Goal: Information Seeking & Learning: Learn about a topic

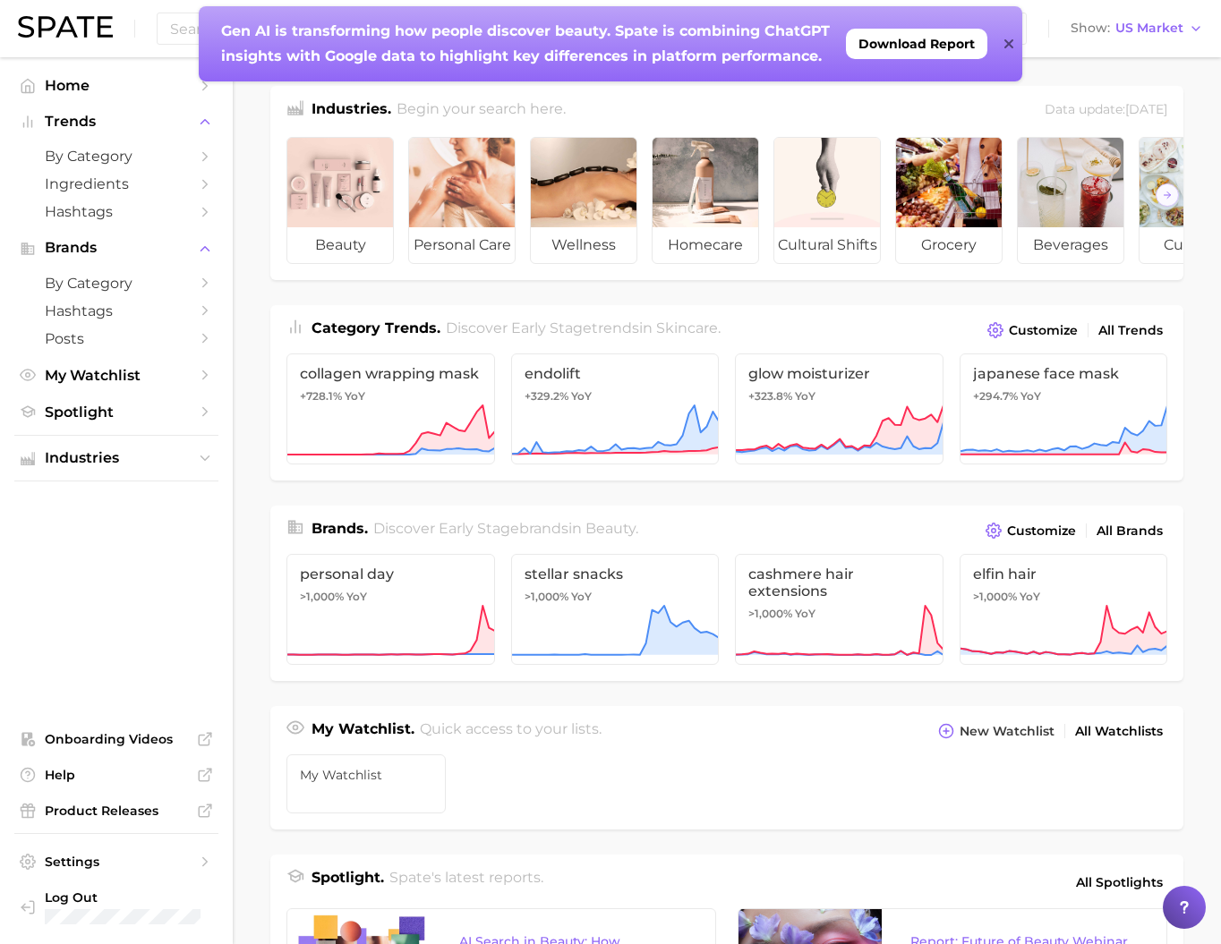
click at [1004, 45] on icon at bounding box center [1008, 44] width 9 height 14
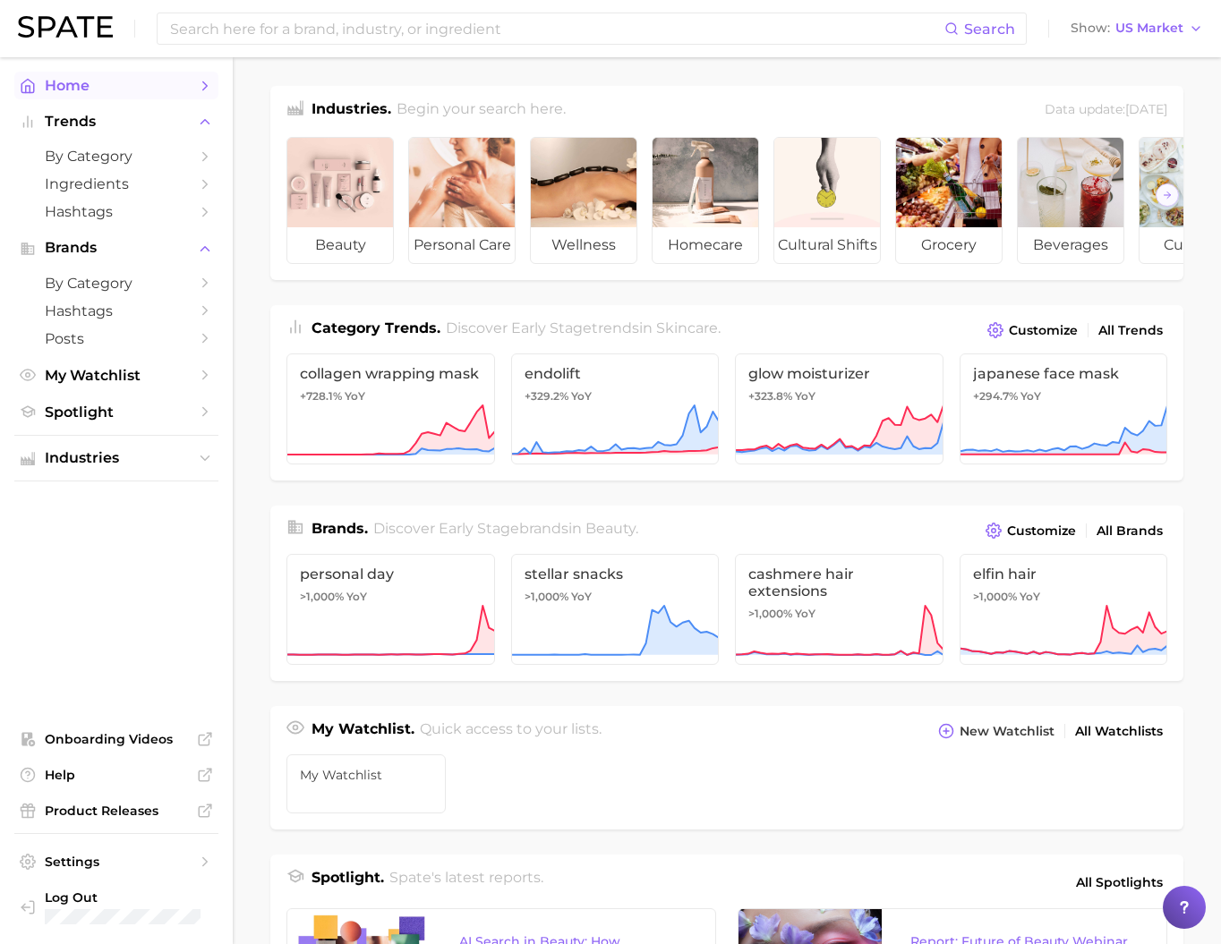
click at [142, 99] on link "Home" at bounding box center [116, 86] width 204 height 28
click at [145, 94] on span "Home" at bounding box center [116, 85] width 143 height 17
click at [1165, 40] on div "Search Show US Market" at bounding box center [610, 28] width 1185 height 57
click at [1165, 32] on span "US Market" at bounding box center [1149, 28] width 68 height 10
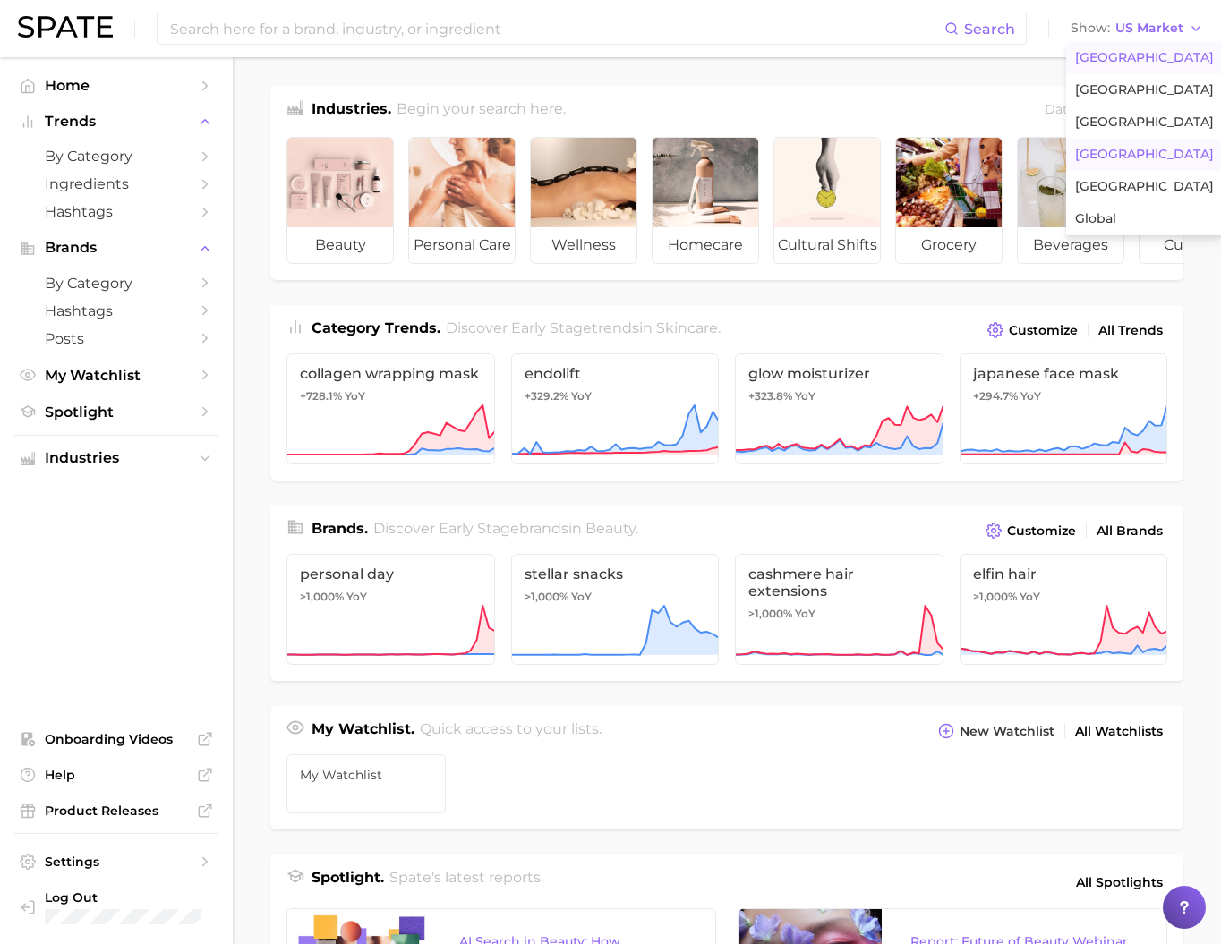
click at [1170, 171] on button "[GEOGRAPHIC_DATA]" at bounding box center [1144, 155] width 157 height 32
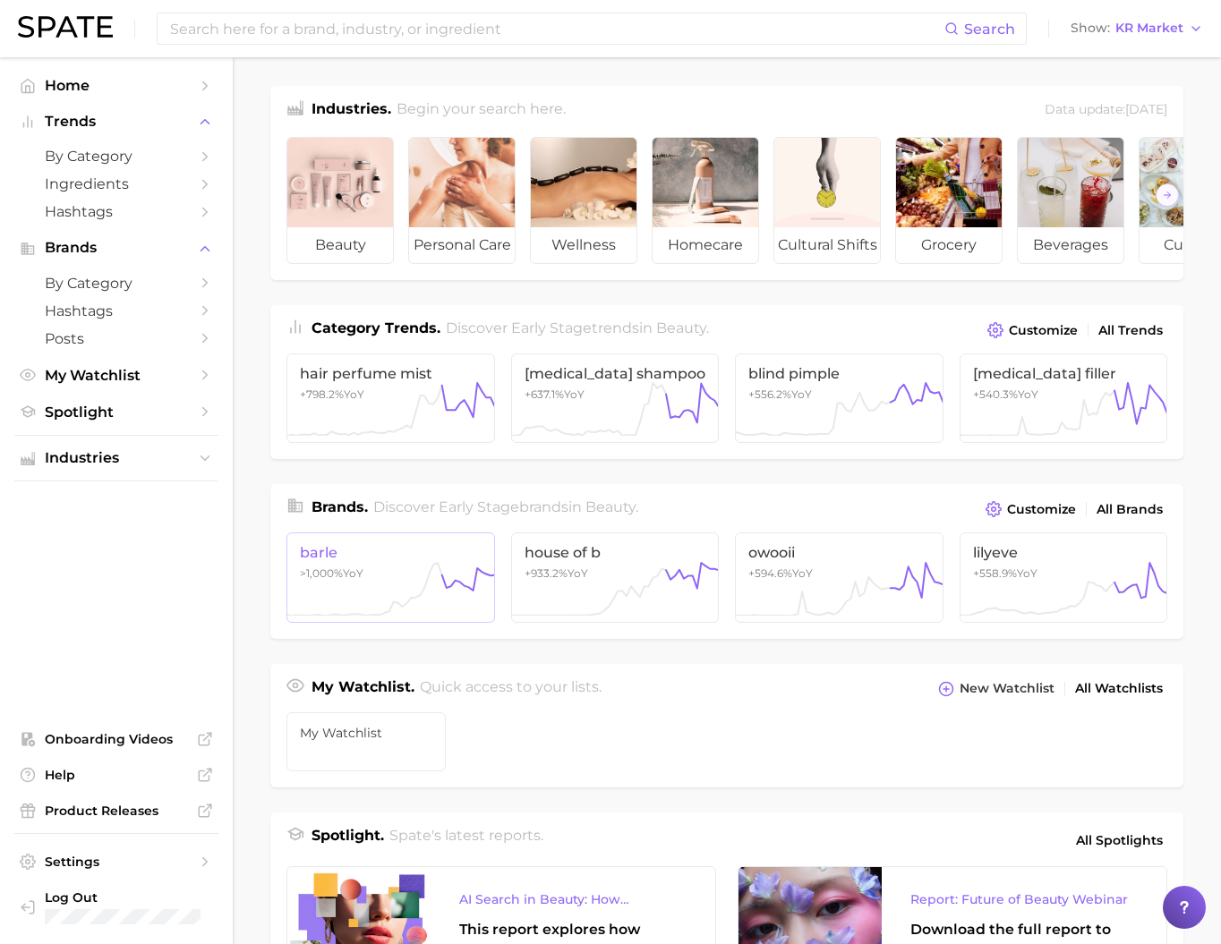
click at [396, 607] on icon at bounding box center [364, 589] width 155 height 53
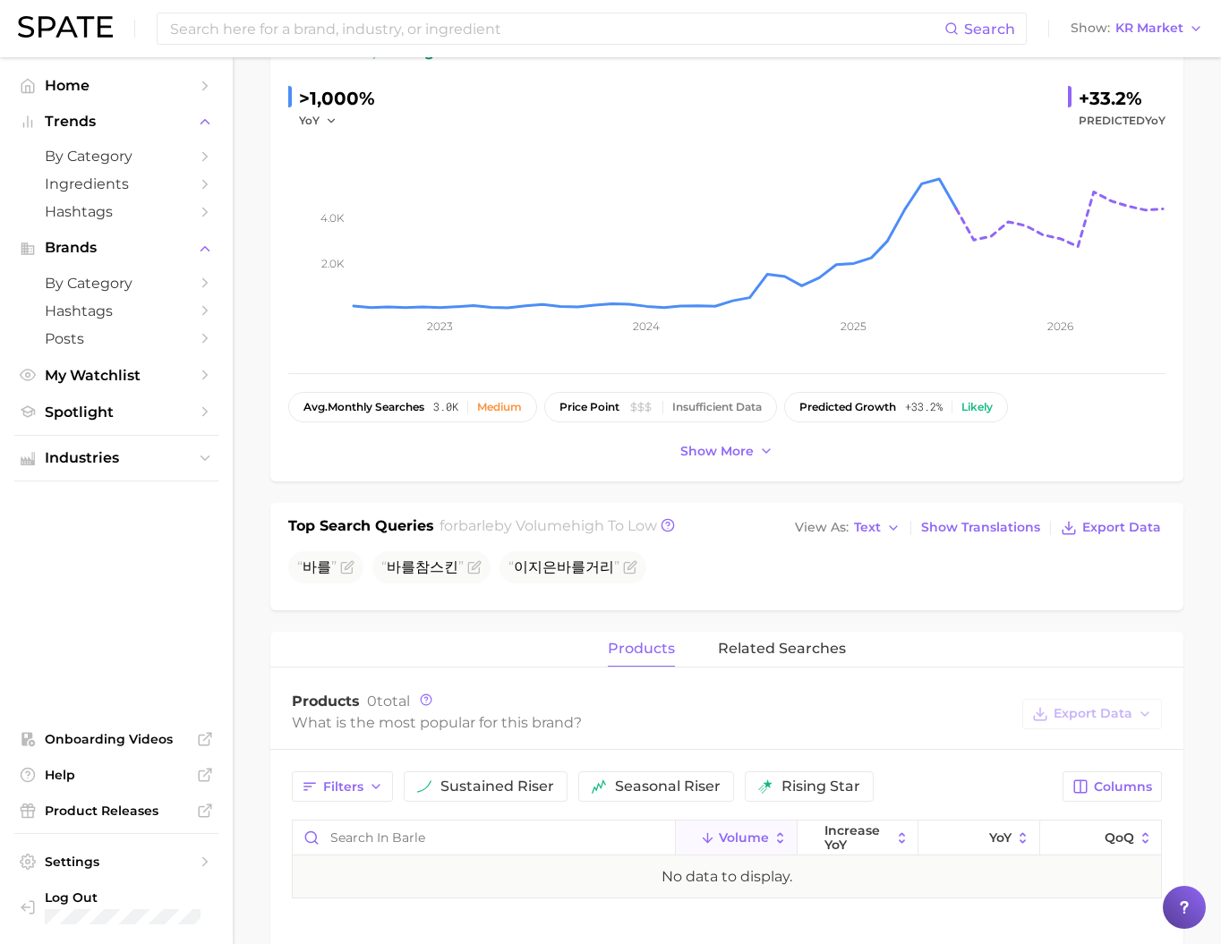
scroll to position [255, 0]
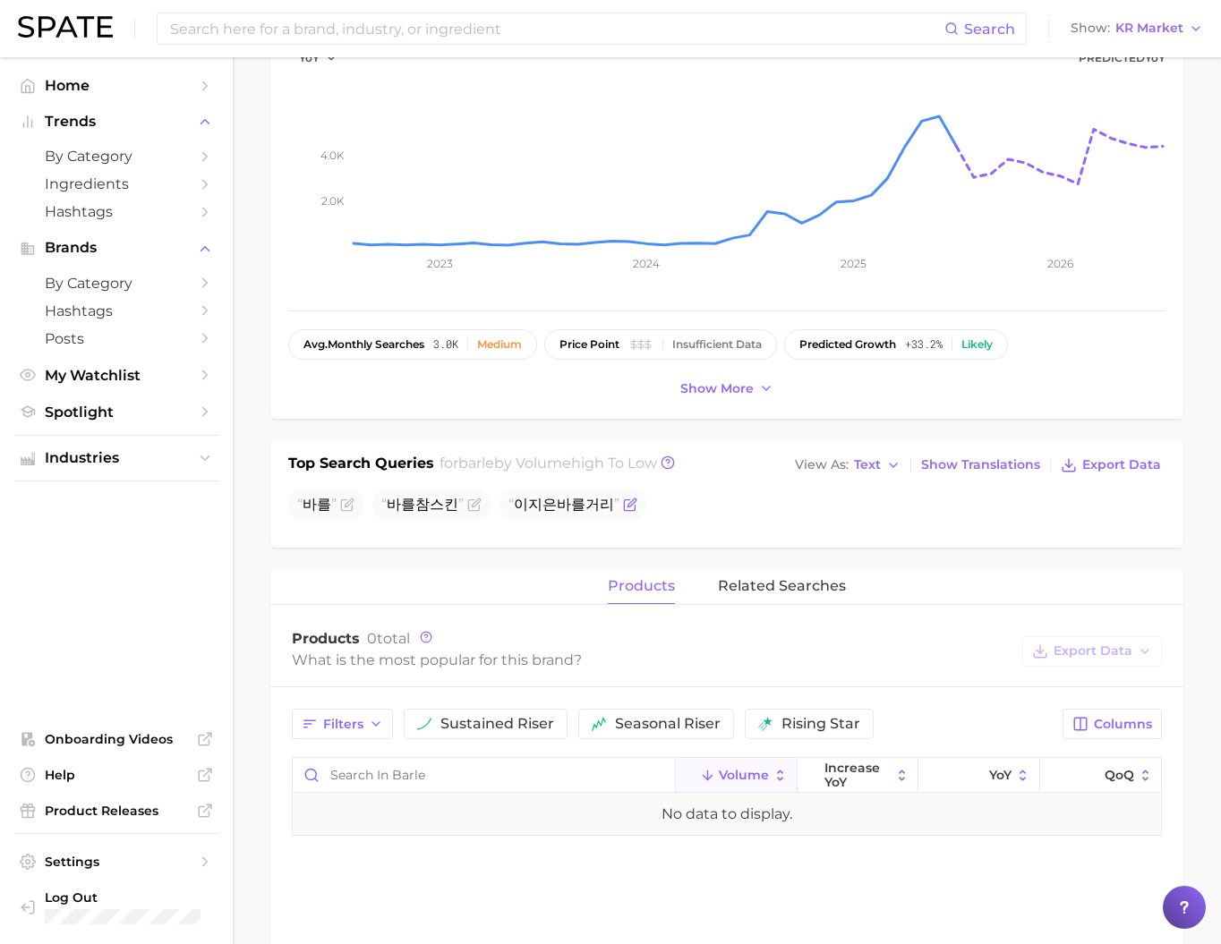
click at [627, 507] on icon "Flag as miscategorized or irrelevant" at bounding box center [631, 503] width 8 height 8
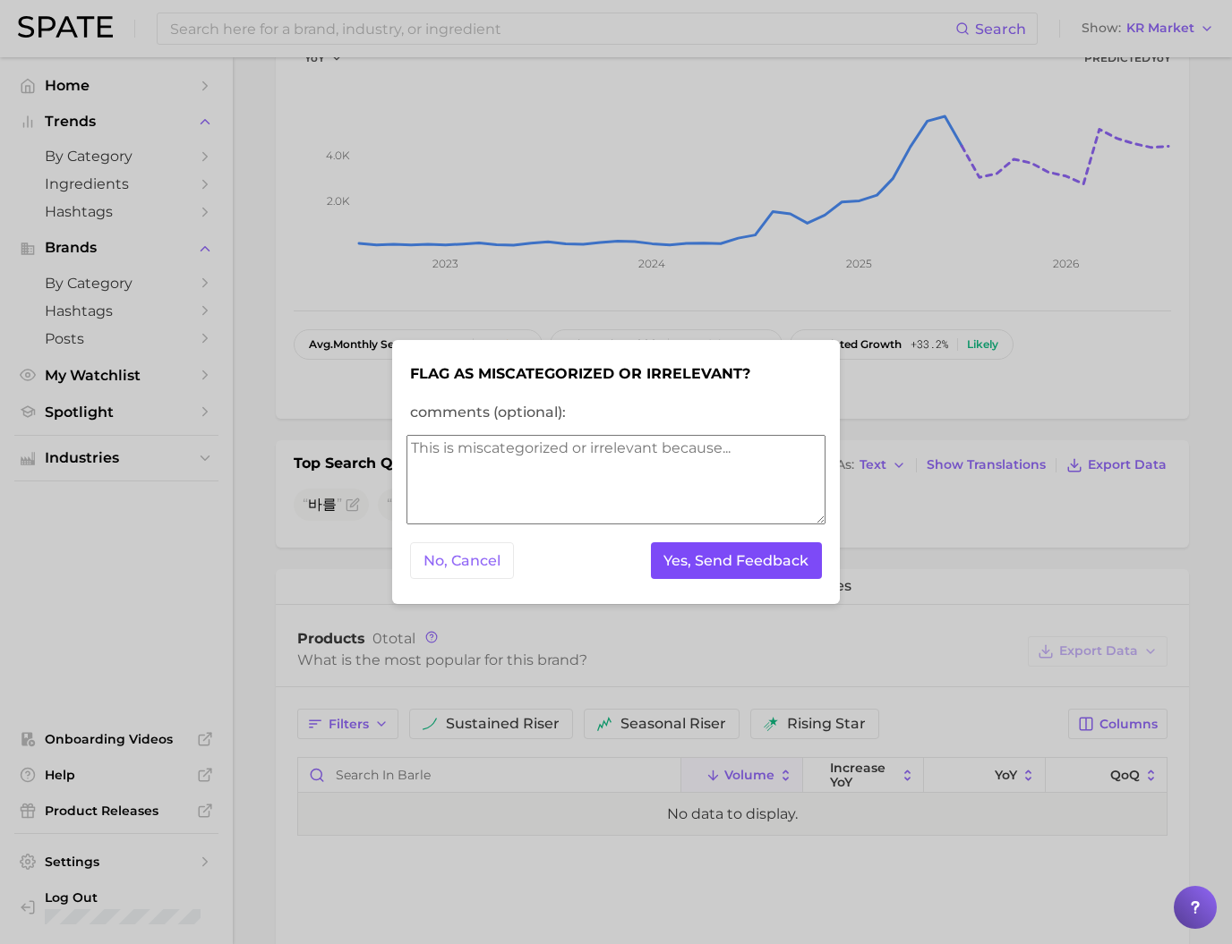
click at [673, 559] on button "Yes, Send Feedback" at bounding box center [737, 560] width 172 height 37
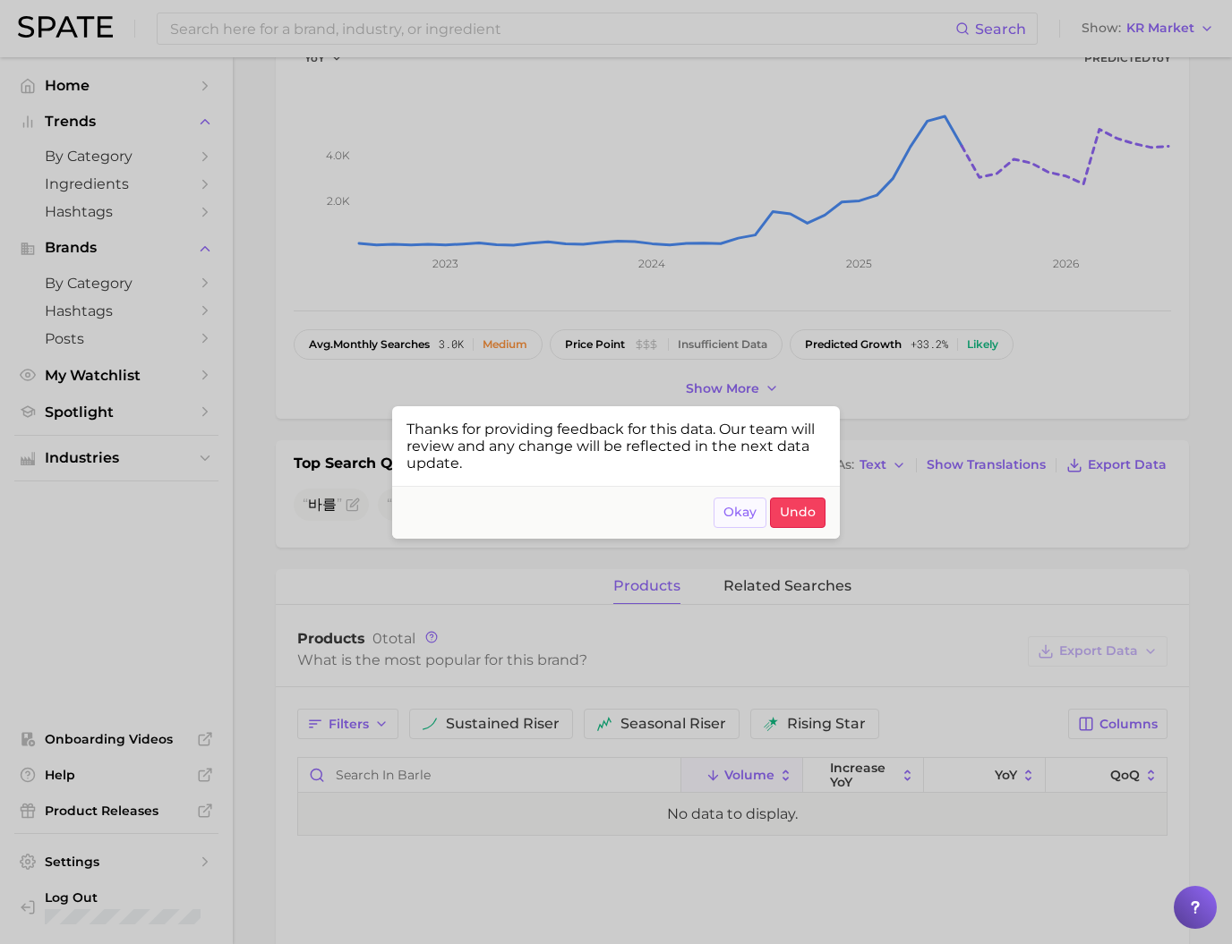
click at [743, 520] on span "Okay" at bounding box center [739, 512] width 33 height 15
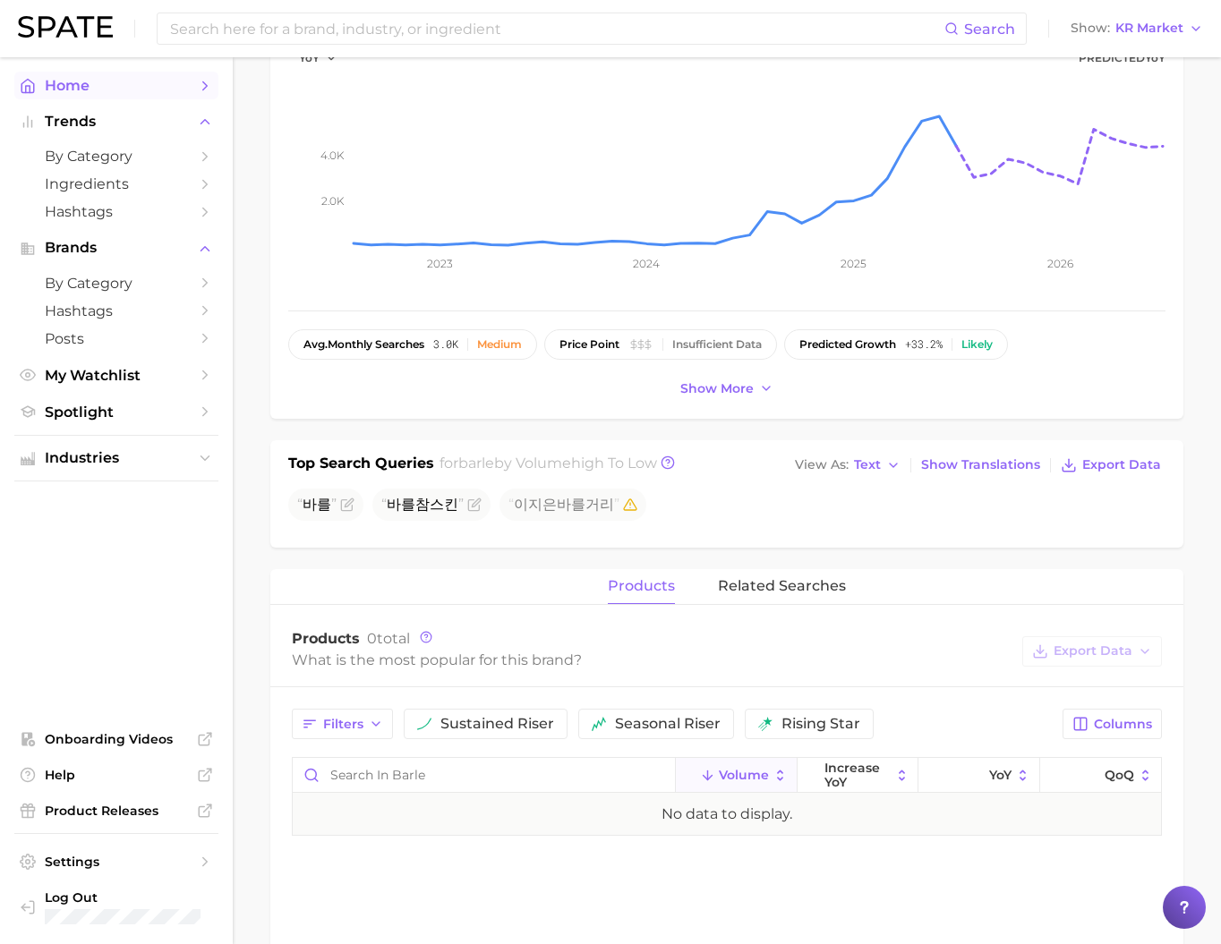
click at [102, 90] on span "Home" at bounding box center [116, 85] width 143 height 17
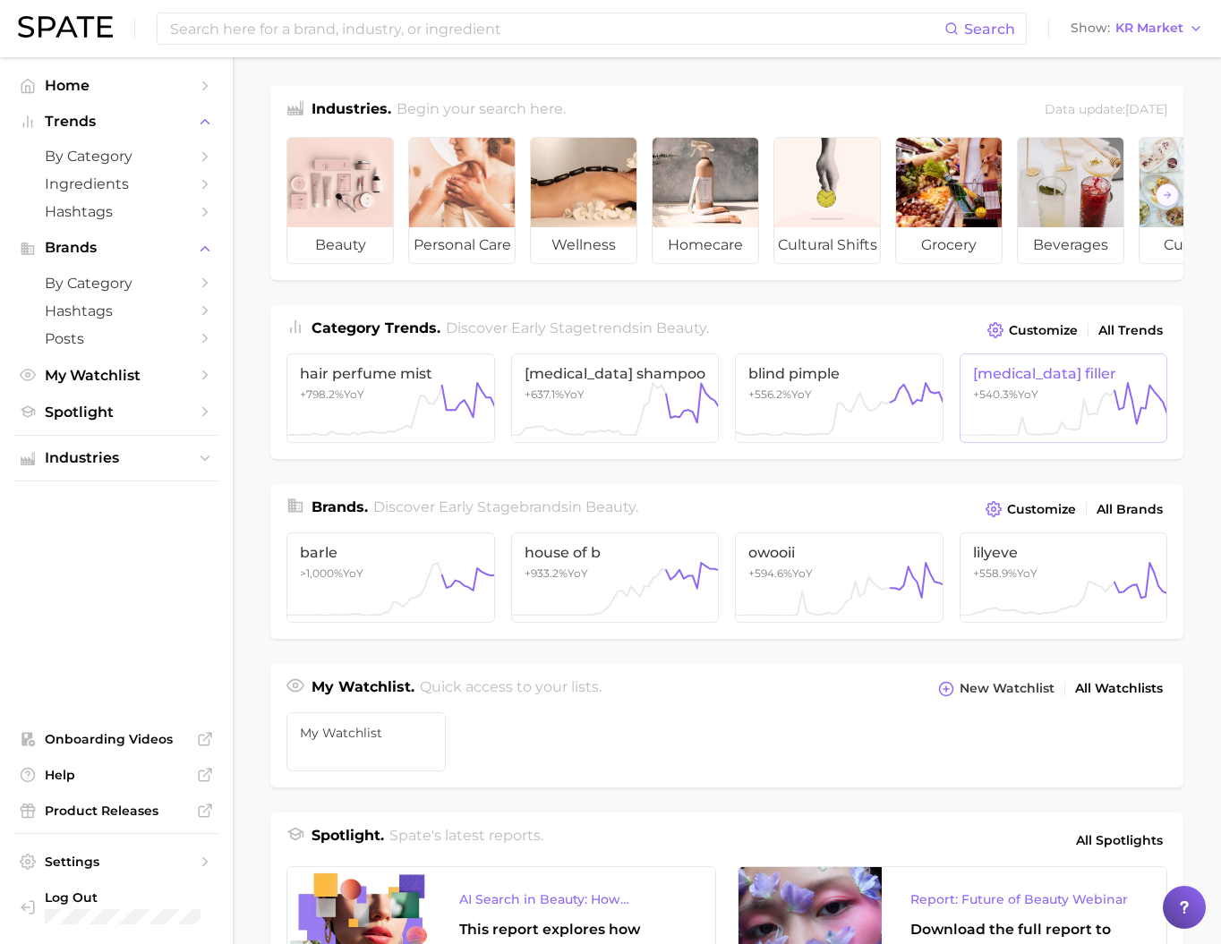
click at [991, 418] on icon at bounding box center [1063, 409] width 209 height 54
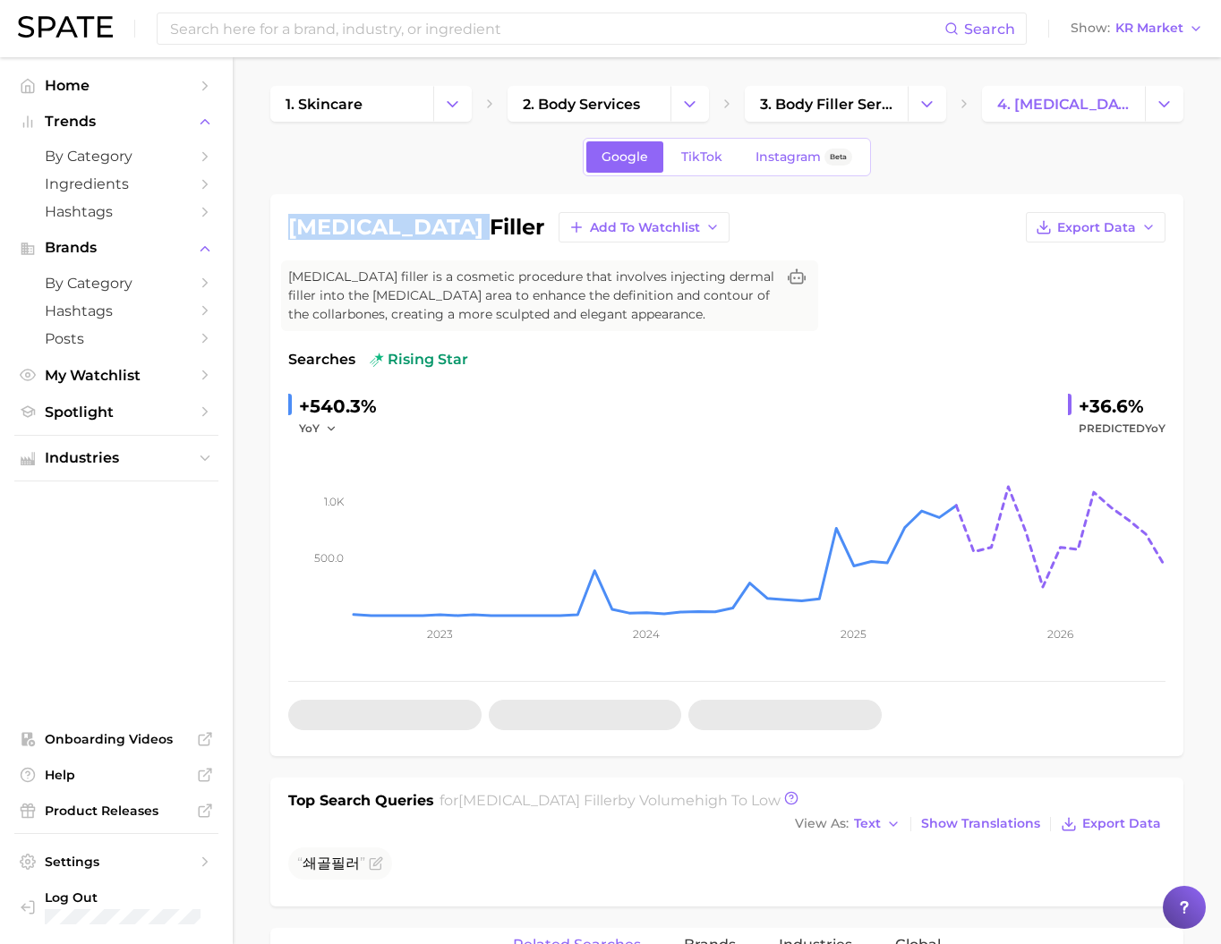
drag, startPoint x: 290, startPoint y: 241, endPoint x: 444, endPoint y: 239, distance: 154.0
click at [444, 239] on div "[MEDICAL_DATA] filler Add to Watchlist Export Data" at bounding box center [726, 227] width 877 height 30
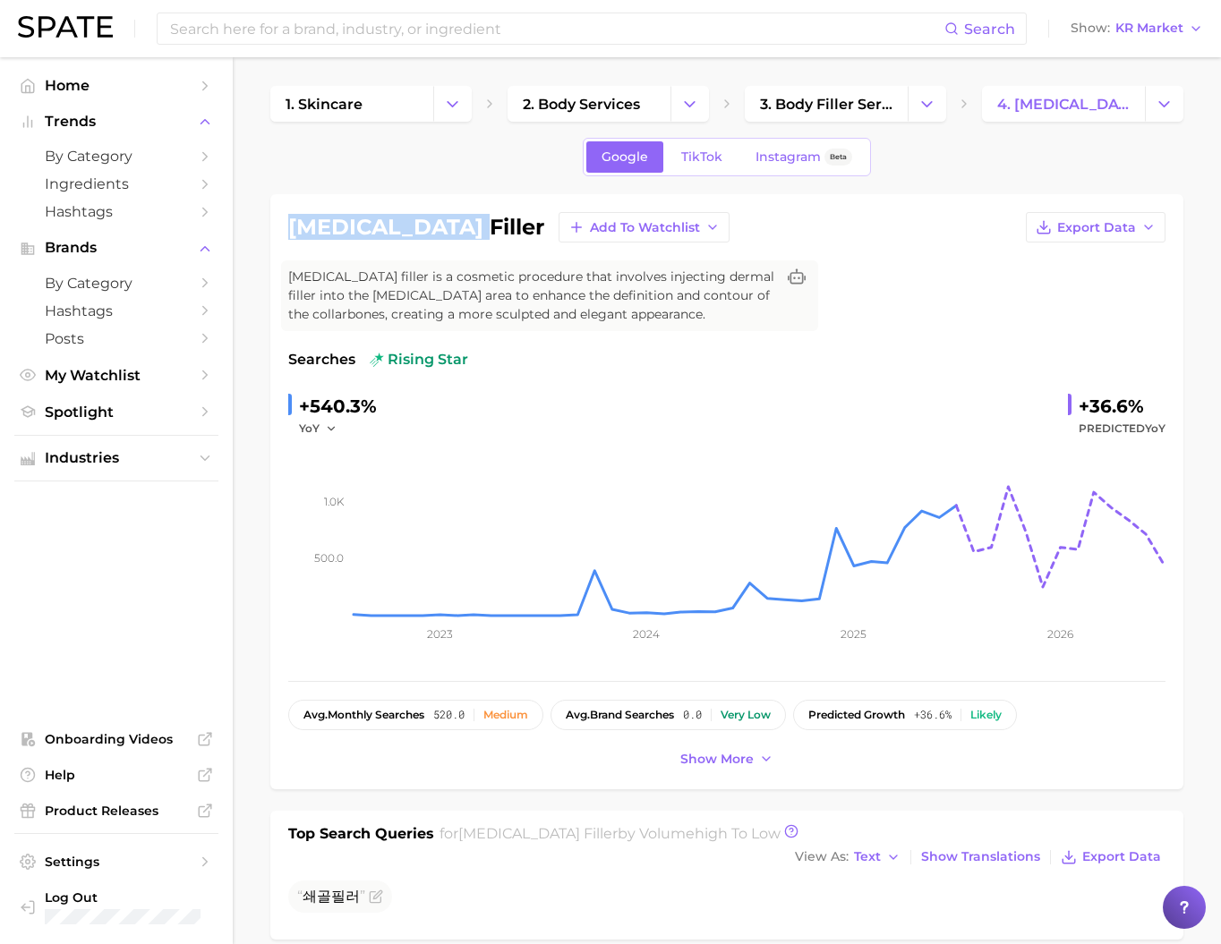
copy h1 "[MEDICAL_DATA] filler"
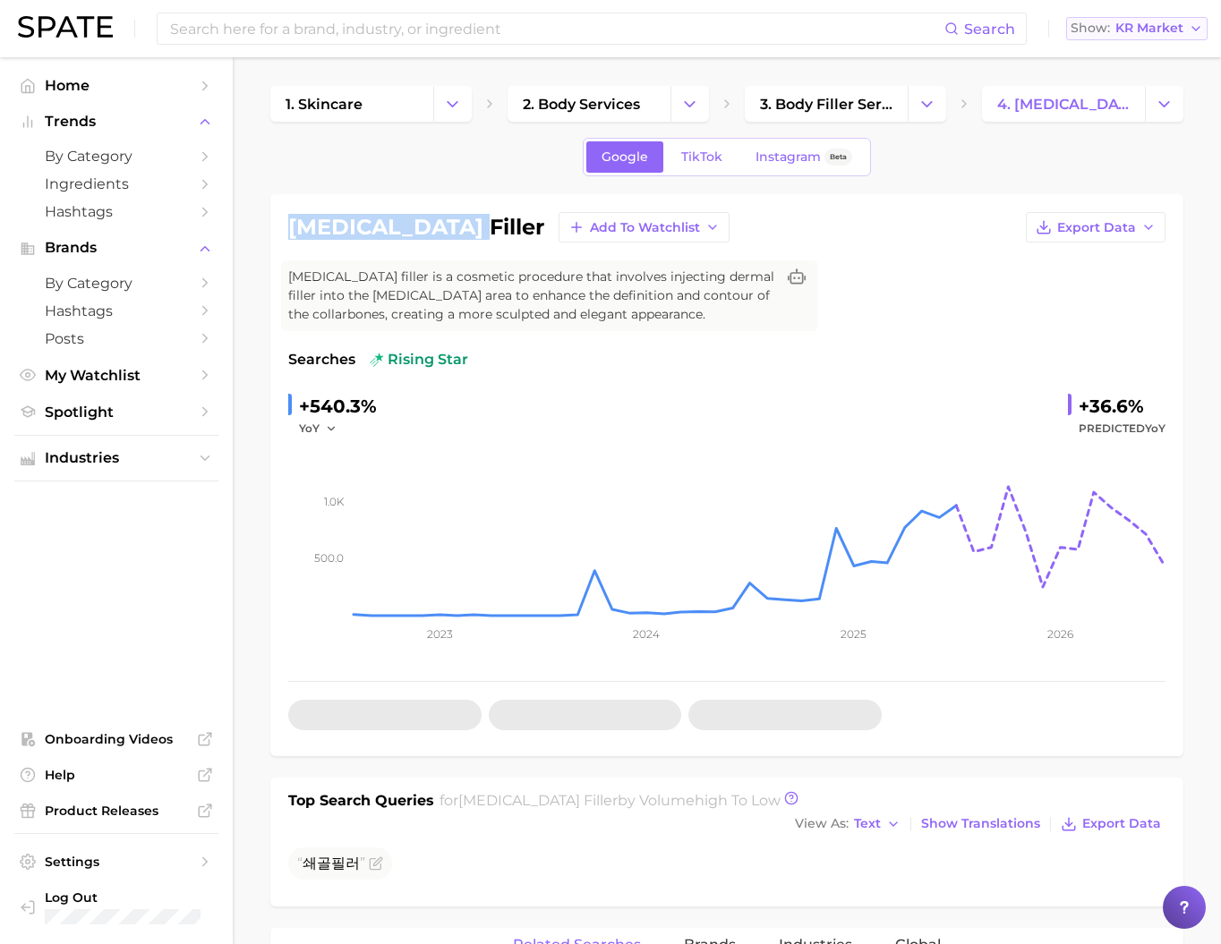
click at [1164, 31] on span "KR Market" at bounding box center [1149, 28] width 68 height 10
click at [1138, 83] on button "[GEOGRAPHIC_DATA]" at bounding box center [1144, 90] width 157 height 32
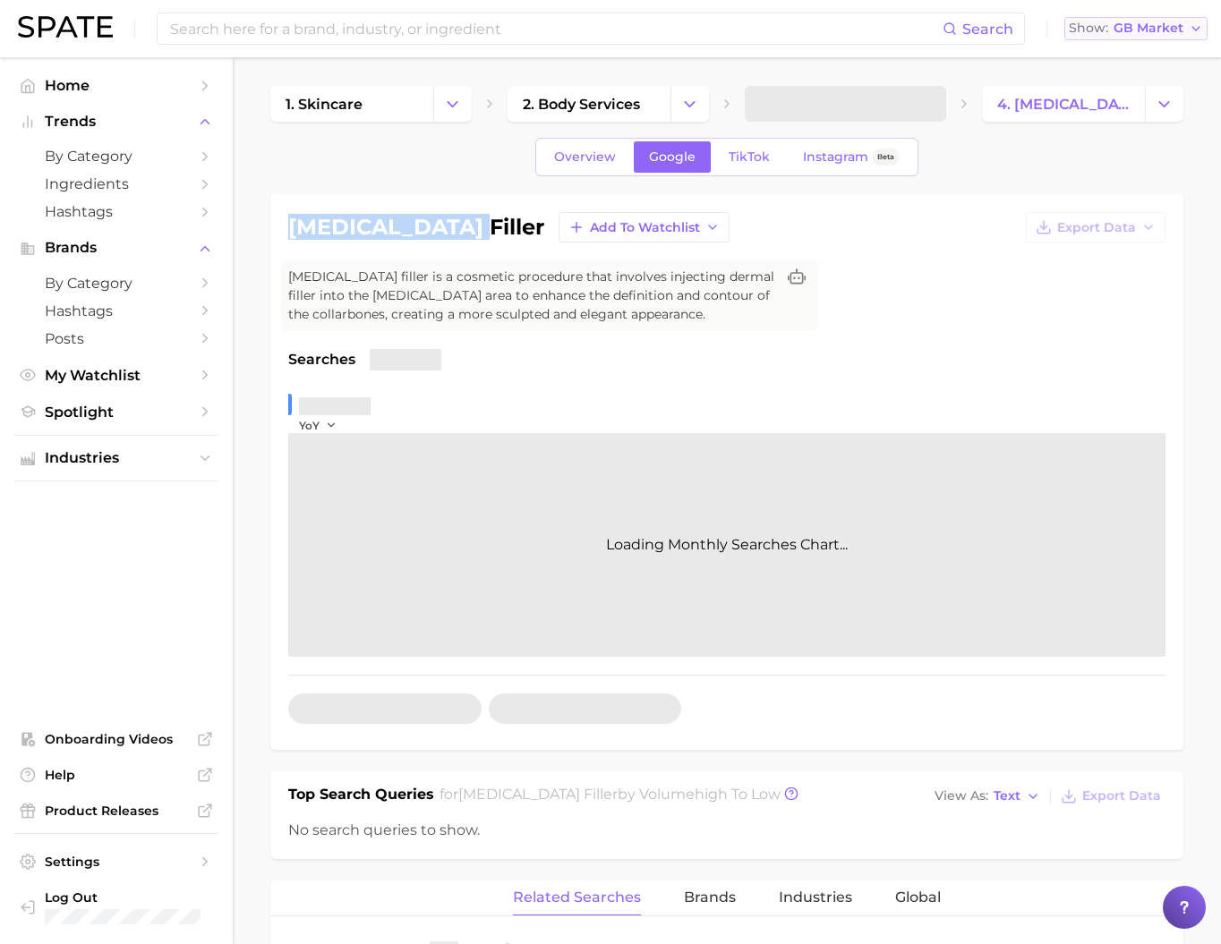
click at [1138, 33] on span "GB Market" at bounding box center [1148, 28] width 70 height 10
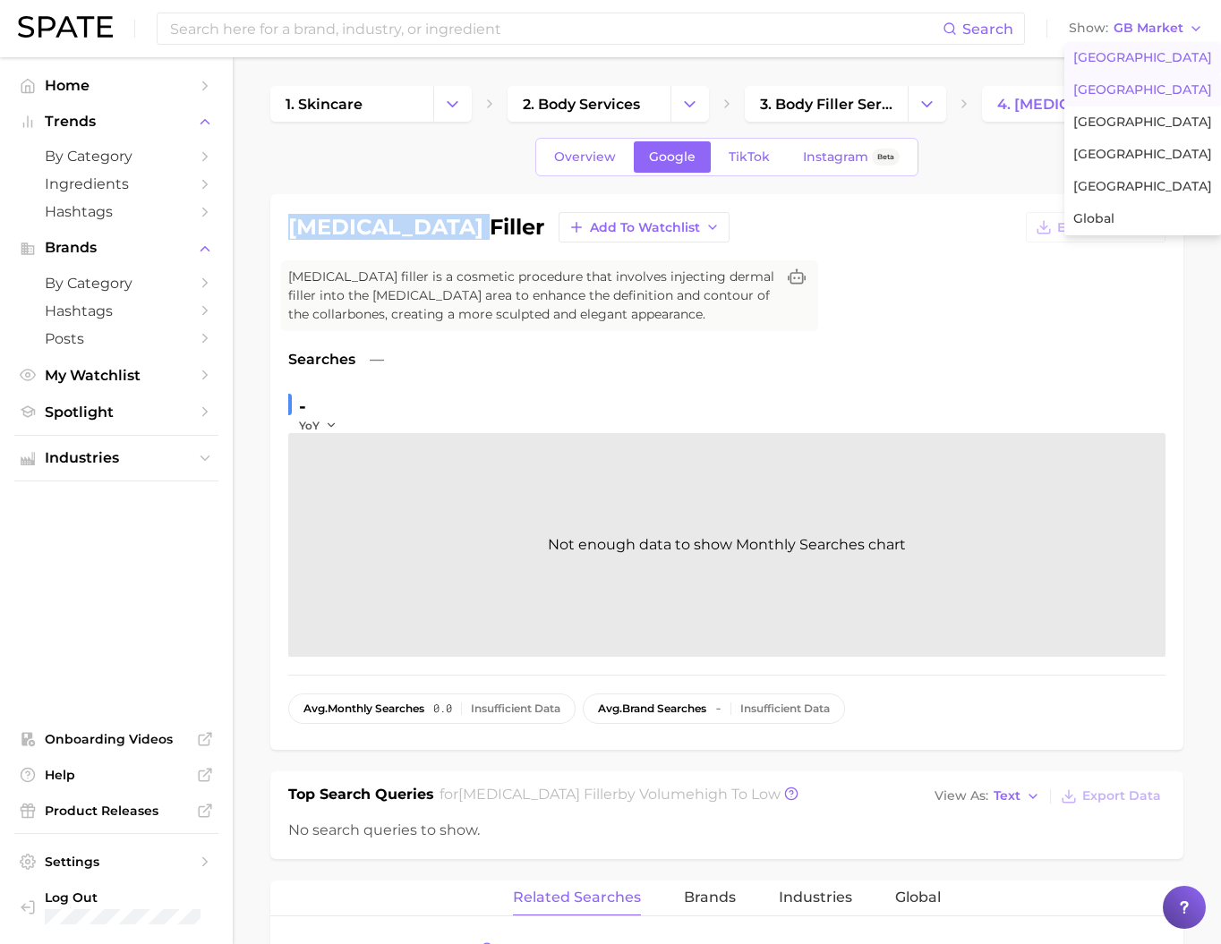
click at [1138, 56] on span "[GEOGRAPHIC_DATA]" at bounding box center [1142, 57] width 139 height 15
click at [1112, 33] on div "Show US Market" at bounding box center [1126, 28] width 113 height 10
click at [1140, 203] on button "[GEOGRAPHIC_DATA]" at bounding box center [1144, 187] width 157 height 32
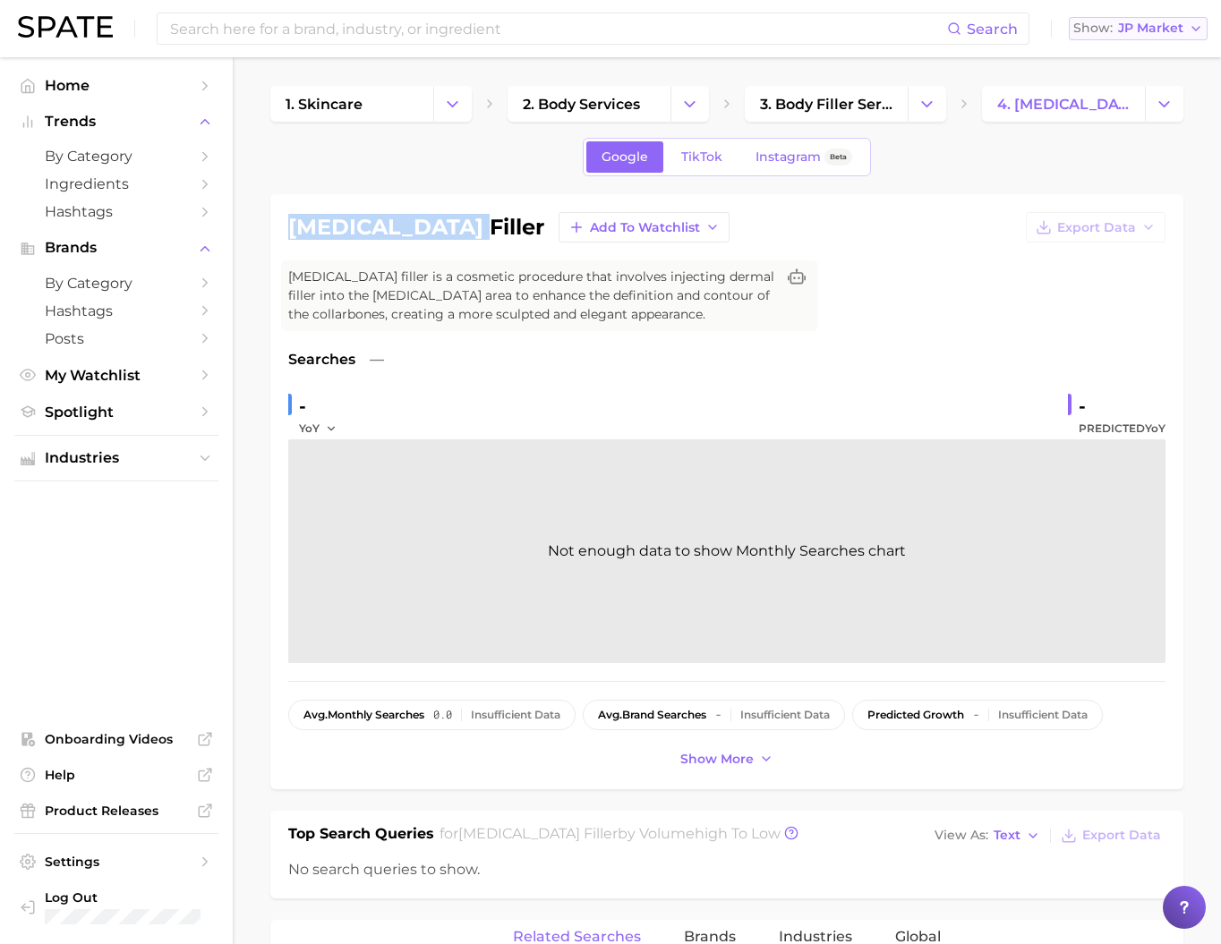
click at [1180, 38] on button "Show JP Market" at bounding box center [1138, 28] width 139 height 23
click at [1180, 171] on button "[GEOGRAPHIC_DATA]" at bounding box center [1147, 155] width 157 height 32
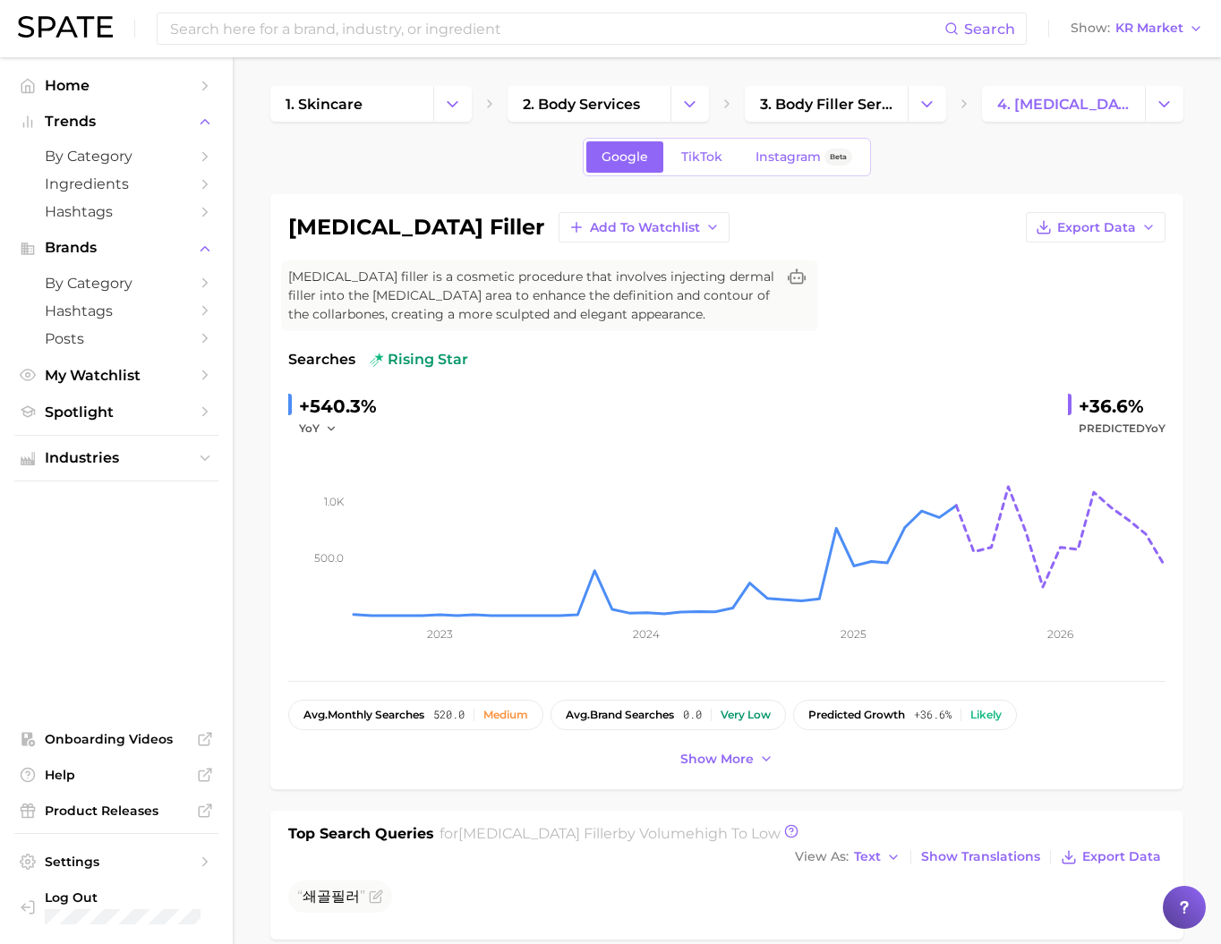
click at [418, 323] on span "[MEDICAL_DATA] filler is a cosmetic procedure that involves injecting dermal fi…" at bounding box center [531, 296] width 487 height 56
drag, startPoint x: 294, startPoint y: 241, endPoint x: 376, endPoint y: 238, distance: 81.5
click at [376, 238] on h1 "[MEDICAL_DATA] filler" at bounding box center [416, 227] width 256 height 21
copy h1 "[MEDICAL_DATA]"
click at [681, 161] on span "TikTok" at bounding box center [701, 156] width 41 height 15
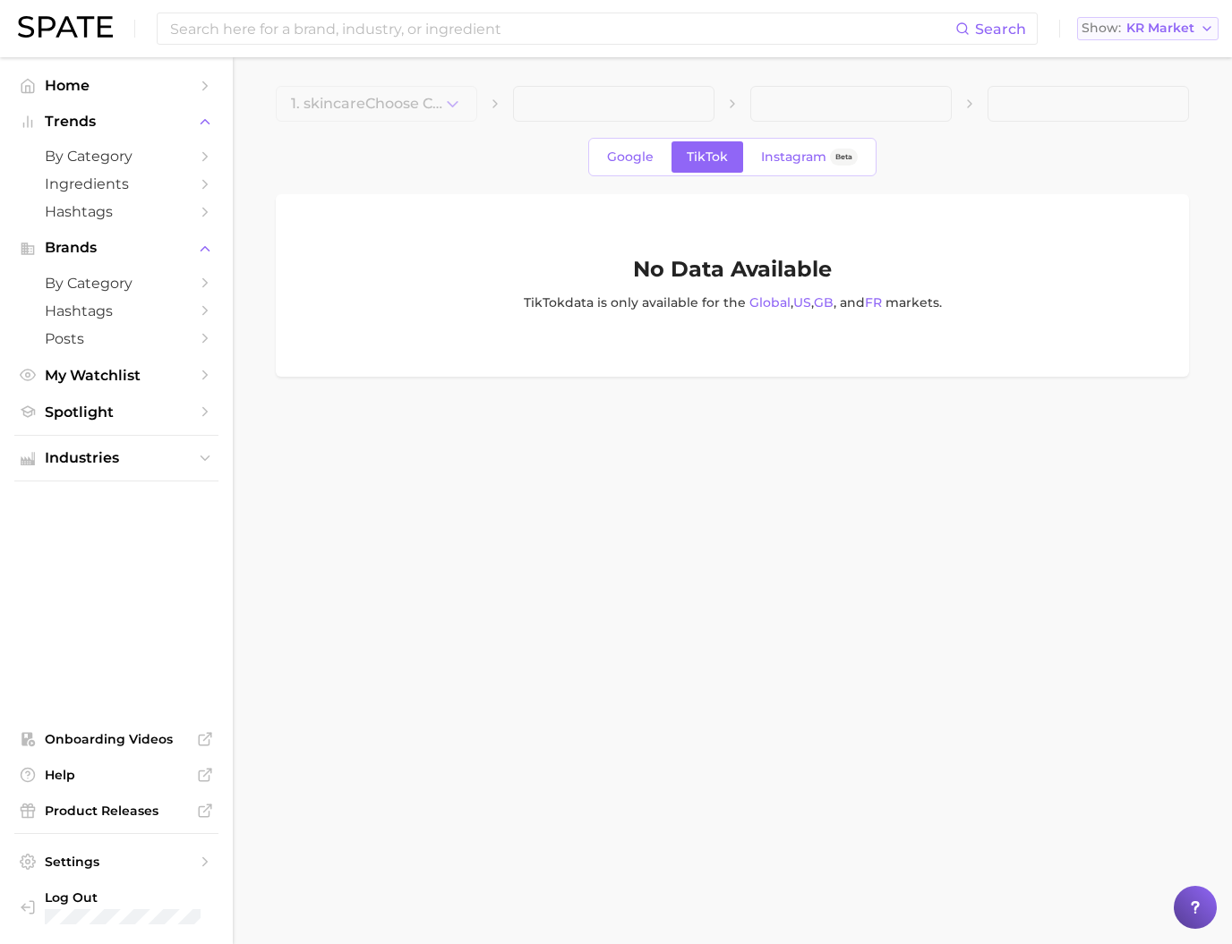
click at [1123, 28] on div "Show KR Market" at bounding box center [1137, 28] width 113 height 10
click at [1132, 60] on span "[GEOGRAPHIC_DATA]" at bounding box center [1155, 57] width 139 height 15
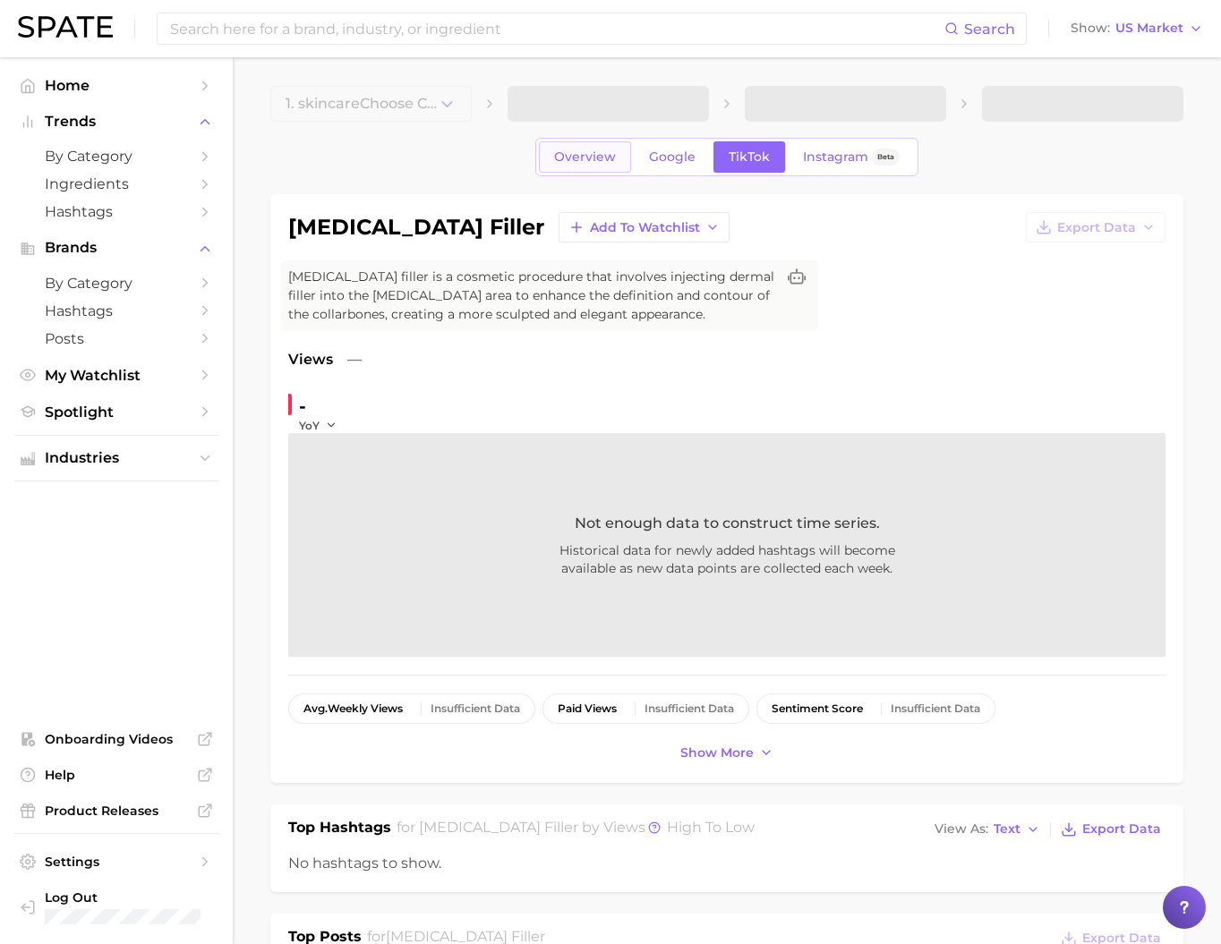
click at [560, 165] on span "Overview" at bounding box center [585, 156] width 62 height 15
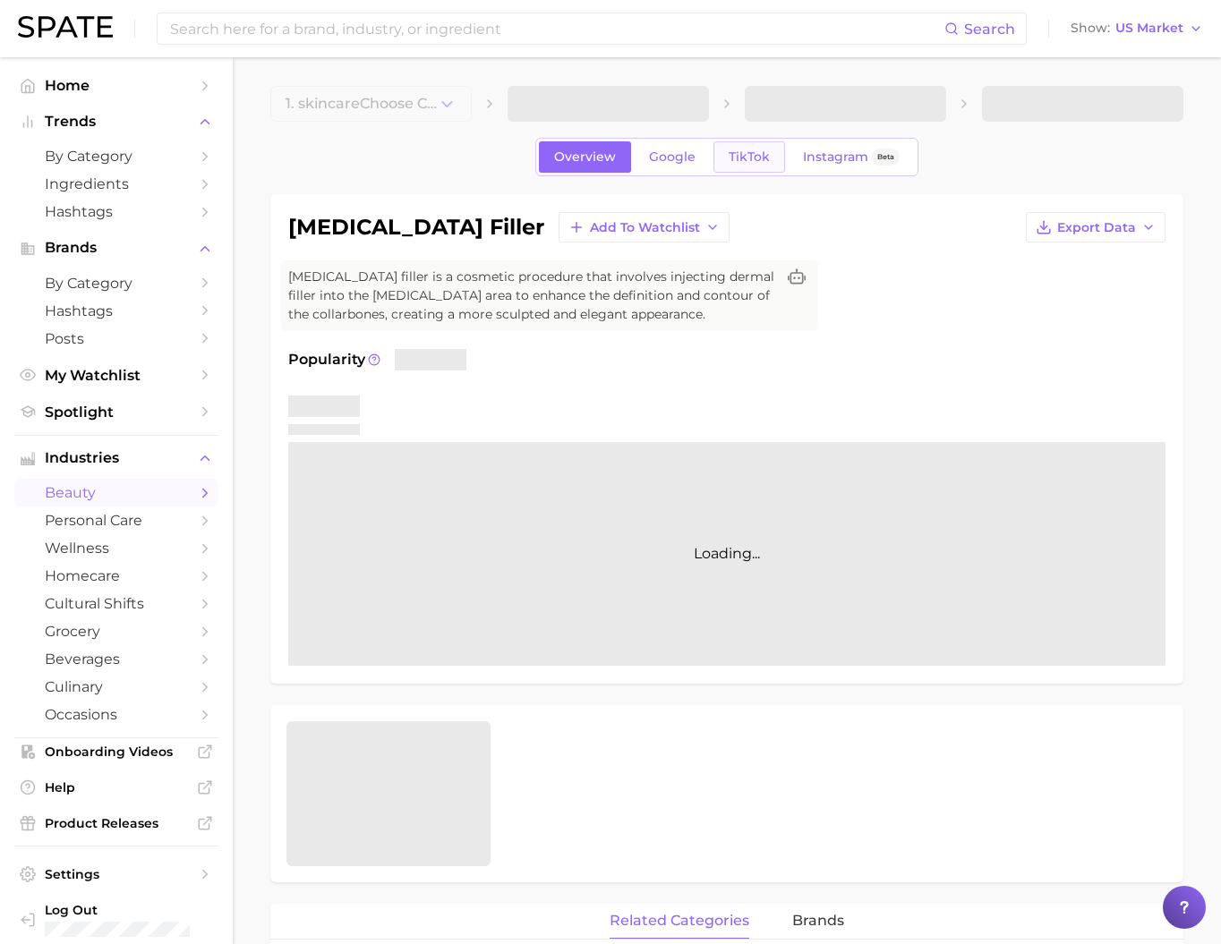
click at [756, 165] on span "TikTok" at bounding box center [749, 156] width 41 height 15
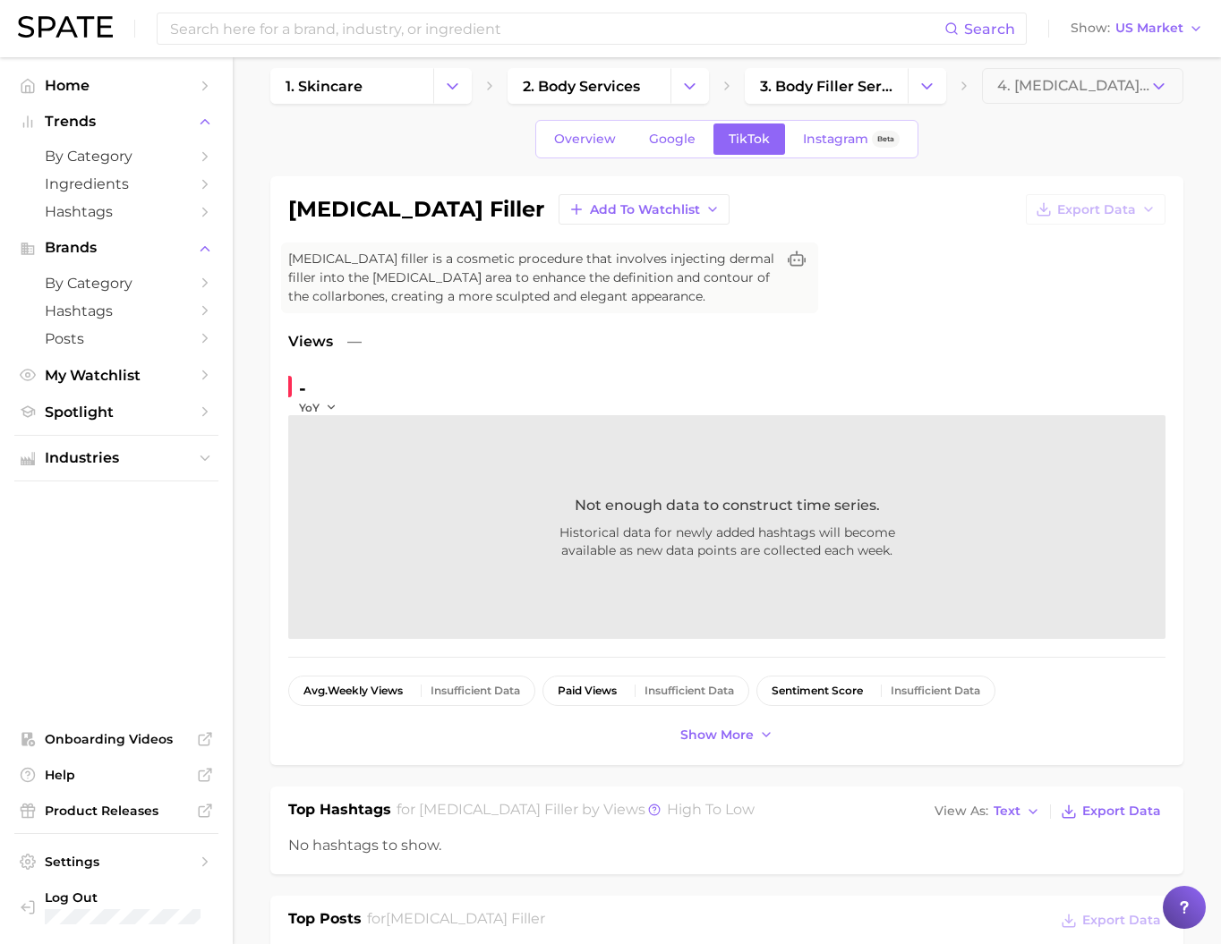
scroll to position [115, 0]
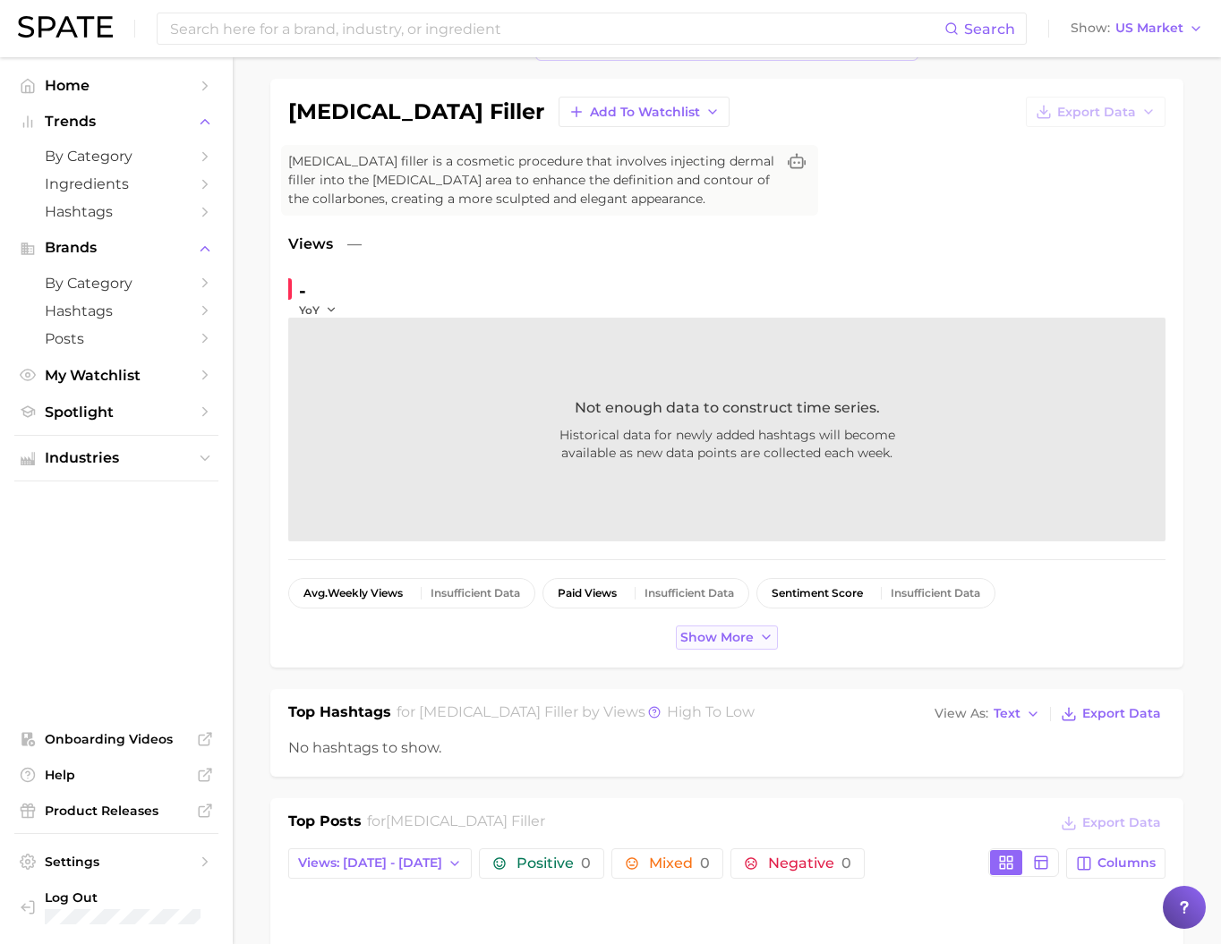
click at [724, 650] on button "Show more" at bounding box center [727, 638] width 102 height 24
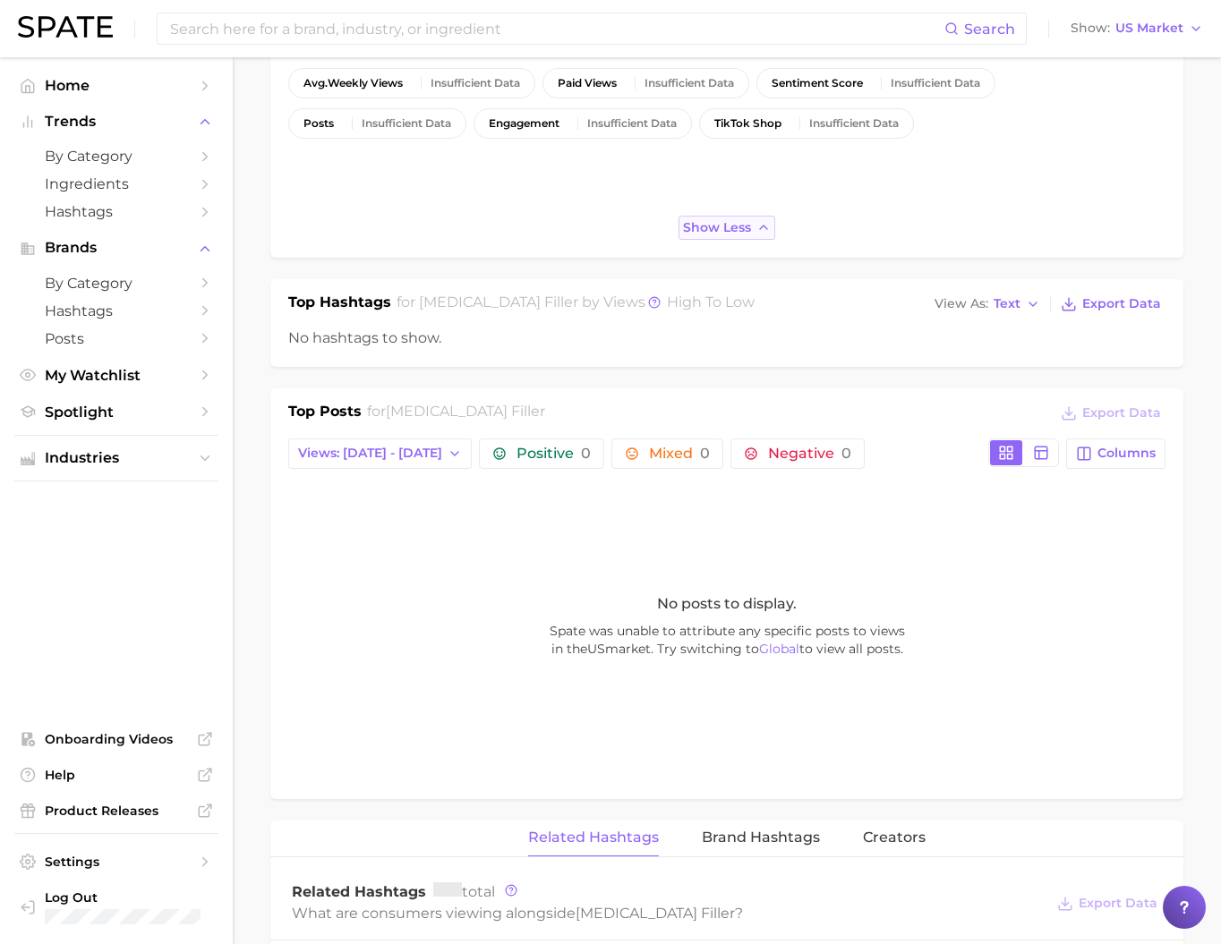
scroll to position [153, 0]
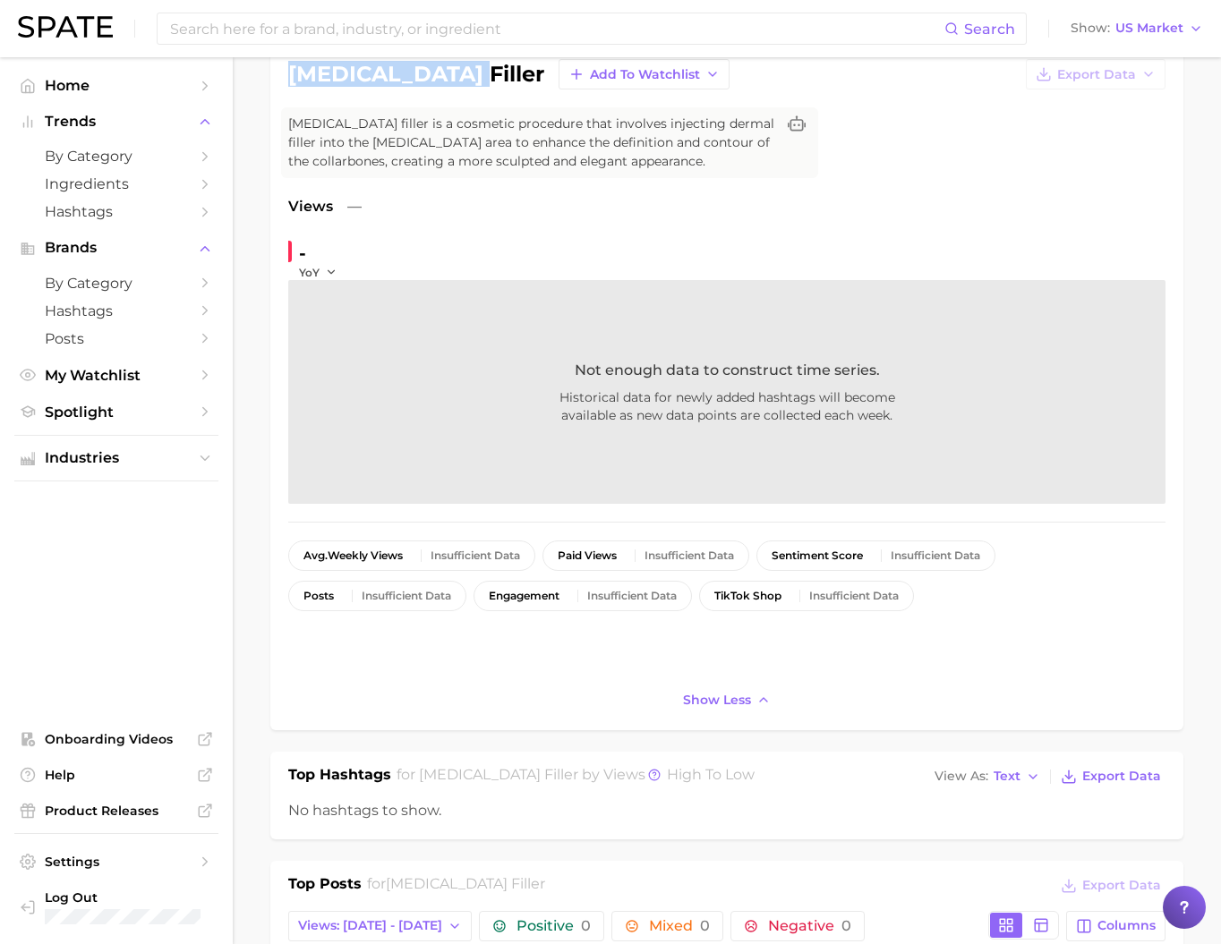
drag, startPoint x: 288, startPoint y: 90, endPoint x: 391, endPoint y: 101, distance: 103.6
click at [391, 90] on div "[MEDICAL_DATA] filler Add to Watchlist Export Data" at bounding box center [726, 74] width 877 height 30
copy h1 "[MEDICAL_DATA] filler"
click at [1146, 24] on span "US Market" at bounding box center [1149, 28] width 68 height 10
click at [1125, 162] on span "[GEOGRAPHIC_DATA]" at bounding box center [1144, 154] width 139 height 15
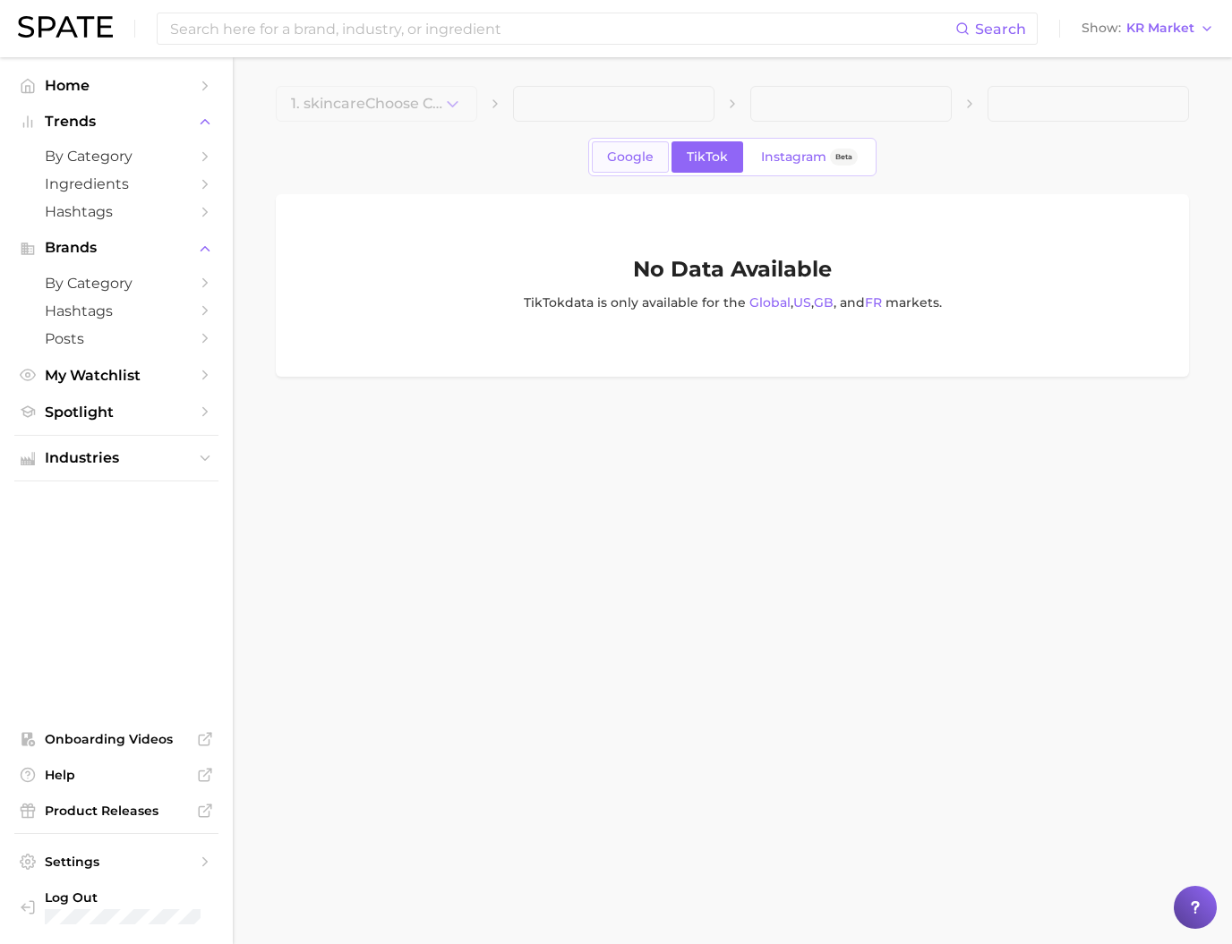
click at [607, 165] on span "Google" at bounding box center [630, 156] width 47 height 15
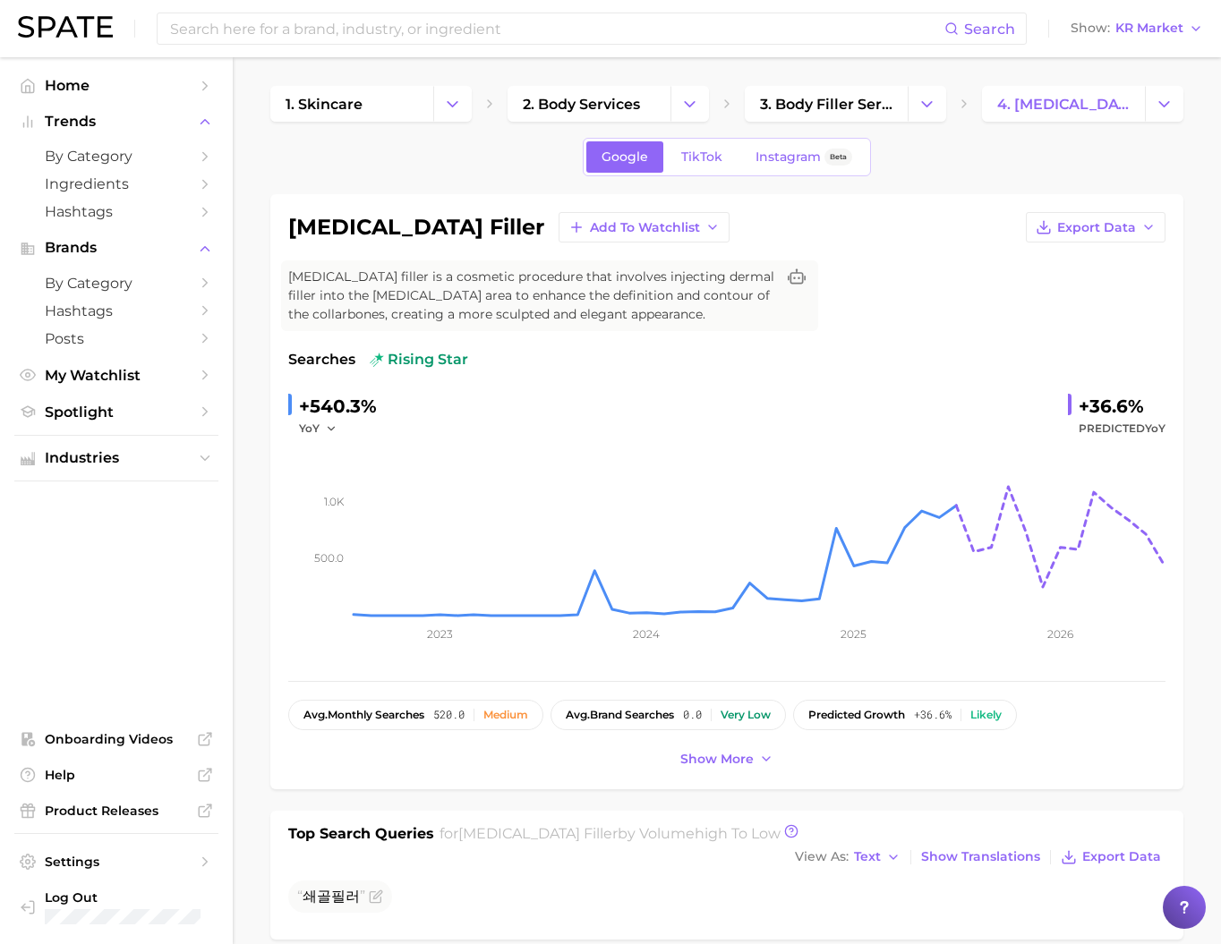
click at [362, 47] on div "Search Show KR Market" at bounding box center [610, 28] width 1185 height 57
click at [363, 36] on input at bounding box center [556, 28] width 776 height 30
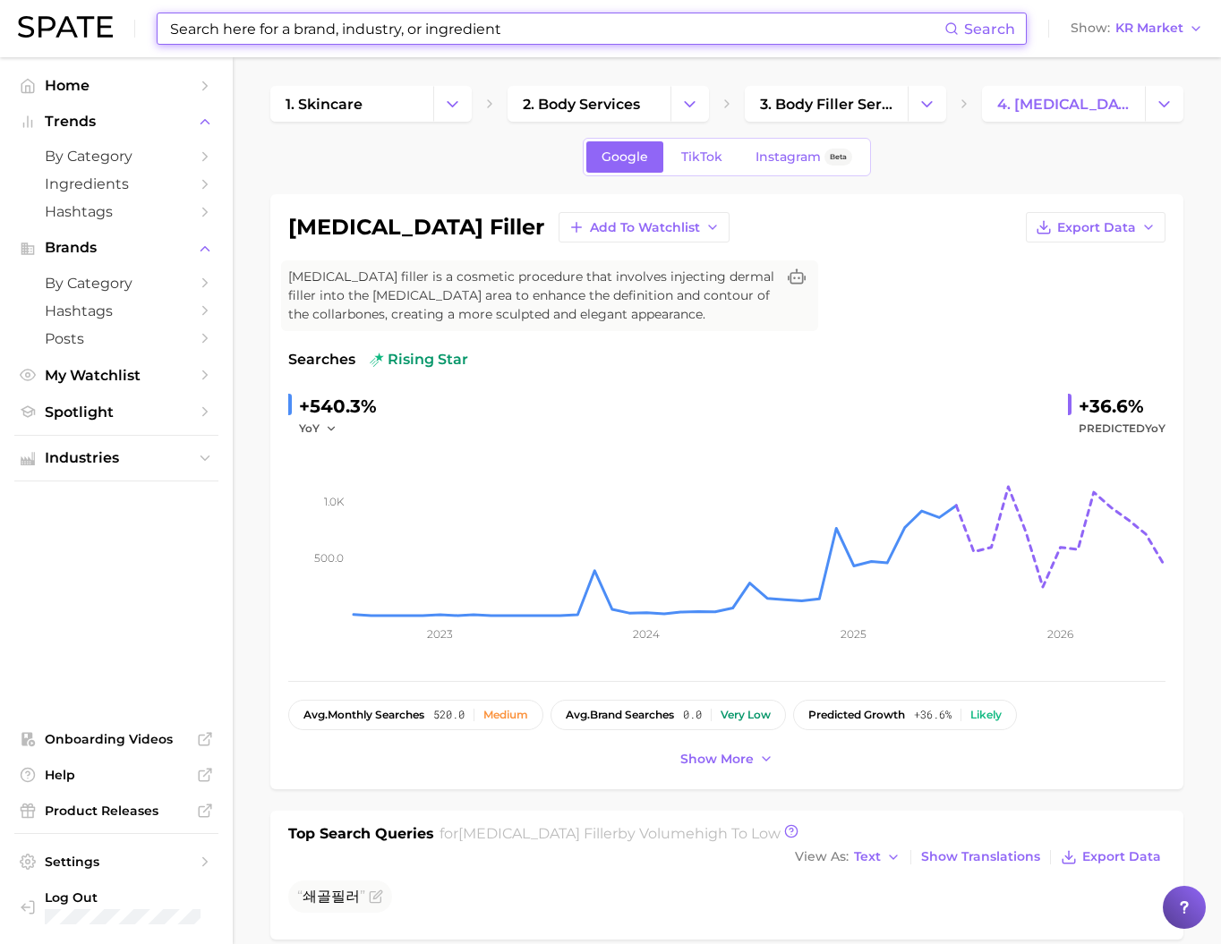
type input "ㄴ"
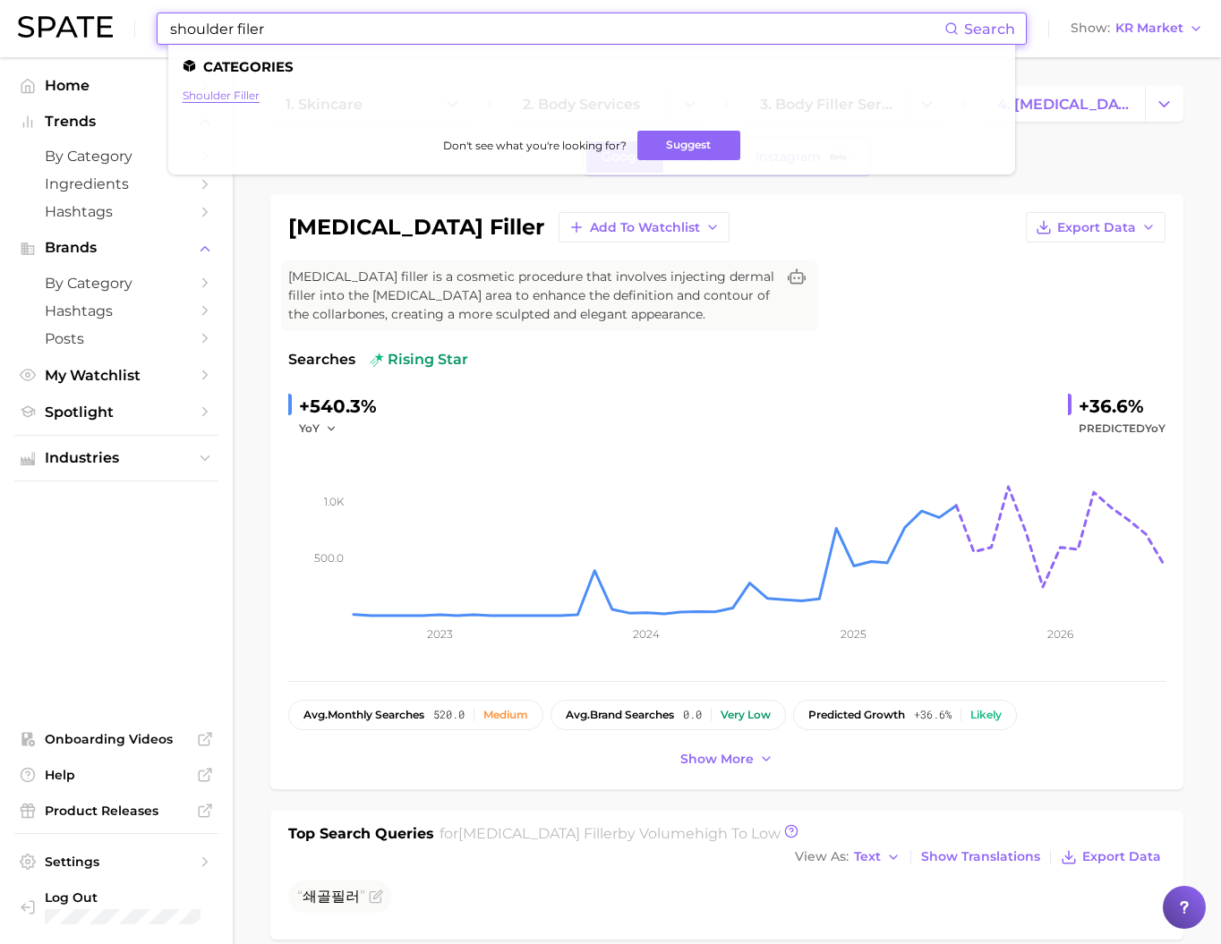
type input "shoulder filer"
click at [260, 93] on link "shoulder filler" at bounding box center [221, 95] width 77 height 13
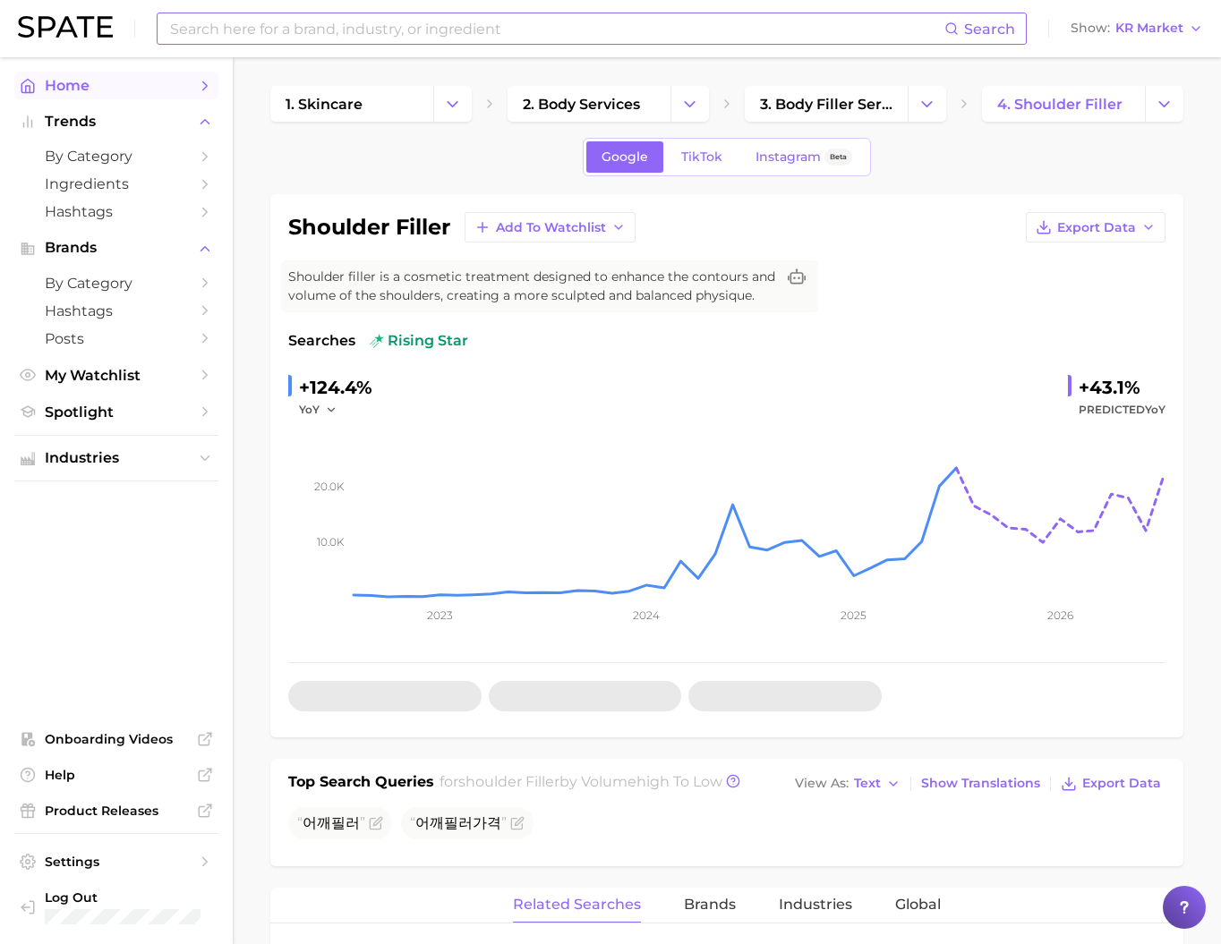
click at [99, 88] on span "Home" at bounding box center [116, 85] width 143 height 17
